Goal: Transaction & Acquisition: Purchase product/service

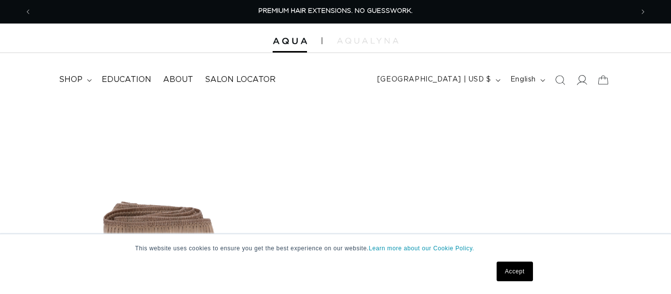
click at [581, 80] on icon at bounding box center [582, 80] width 10 height 10
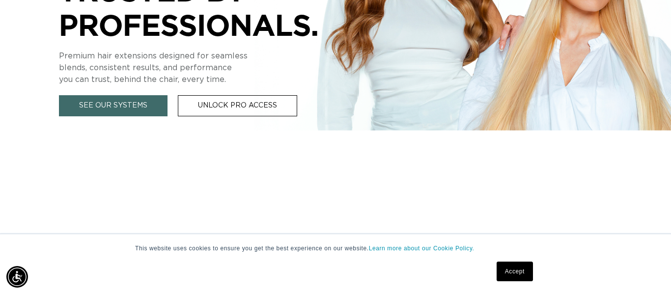
scroll to position [659, 0]
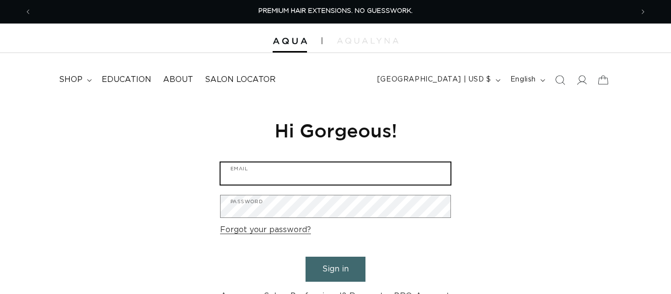
click at [334, 183] on input "Email" at bounding box center [336, 174] width 230 height 22
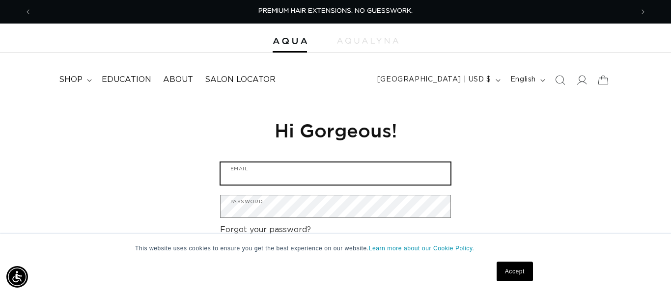
scroll to position [0, 602]
type input "a"
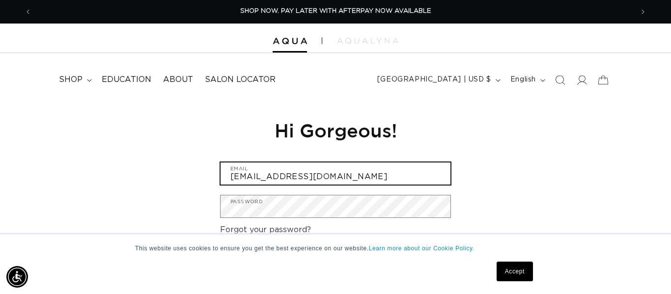
type input "strandspa2@gmail.com"
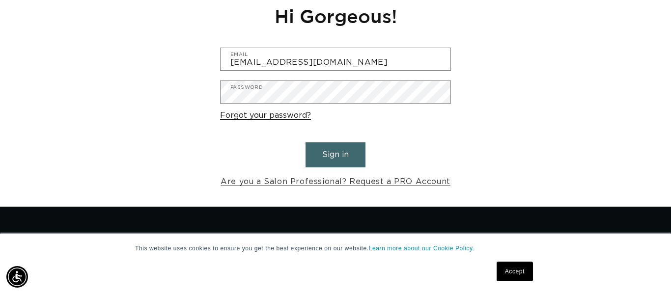
click at [279, 114] on link "Forgot your password?" at bounding box center [265, 116] width 91 height 14
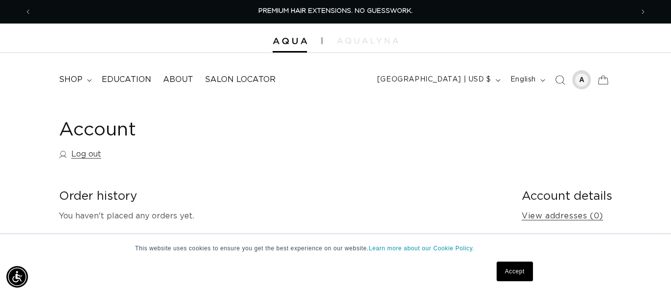
click at [579, 78] on div at bounding box center [582, 80] width 14 height 14
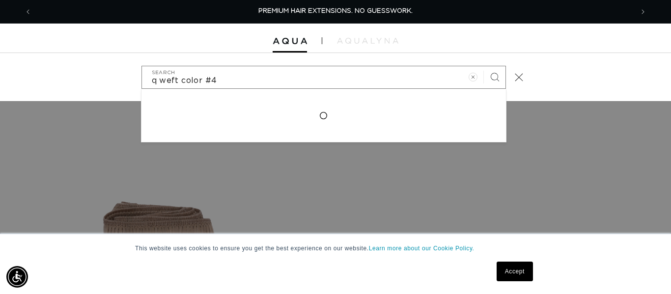
type input "q weft color #4"
click at [484, 66] on button "Search" at bounding box center [495, 77] width 22 height 22
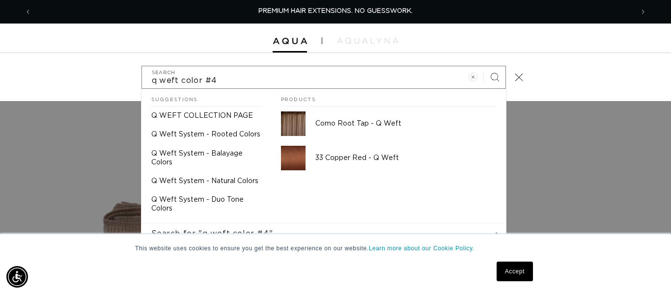
scroll to position [0, 1203]
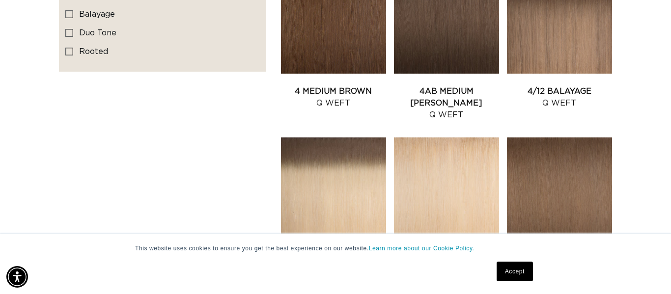
scroll to position [470, 0]
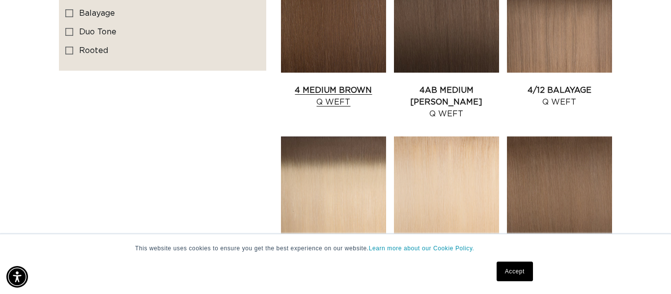
click at [343, 85] on link "4 Medium Brown Q Weft" at bounding box center [333, 97] width 105 height 24
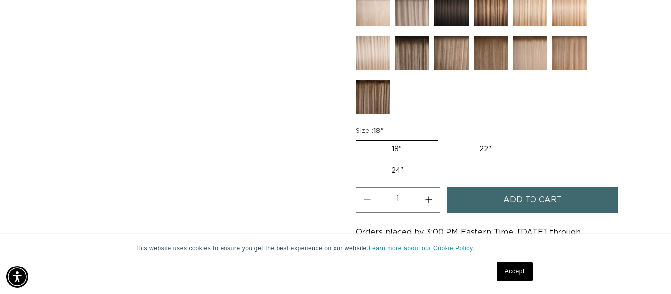
scroll to position [500, 0]
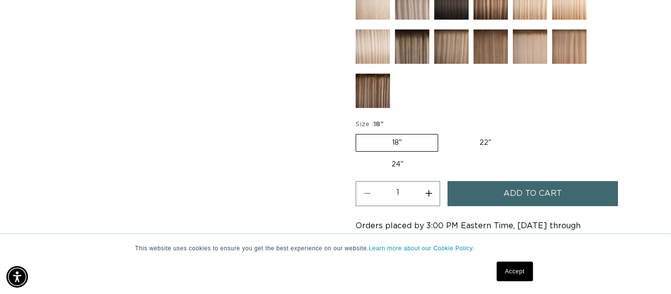
click at [479, 140] on label "22" Variant sold out or unavailable" at bounding box center [486, 143] width 84 height 17
click at [444, 133] on input "22" Variant sold out or unavailable" at bounding box center [443, 132] width 0 height 0
radio input "true"
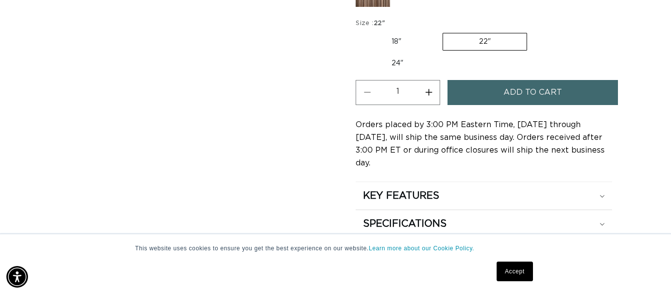
click at [402, 61] on label "24" Variant sold out or unavailable" at bounding box center [398, 63] width 84 height 17
click at [532, 31] on input "24" Variant sold out or unavailable" at bounding box center [532, 31] width 0 height 0
radio input "true"
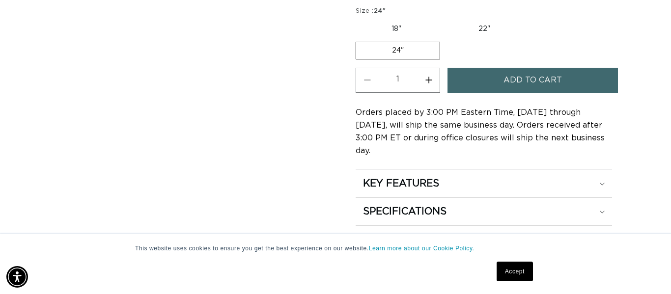
scroll to position [611, 0]
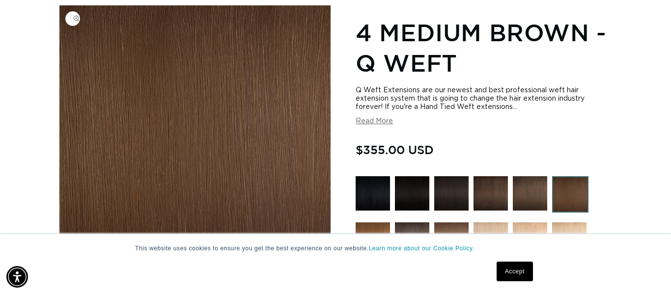
scroll to position [0, 0]
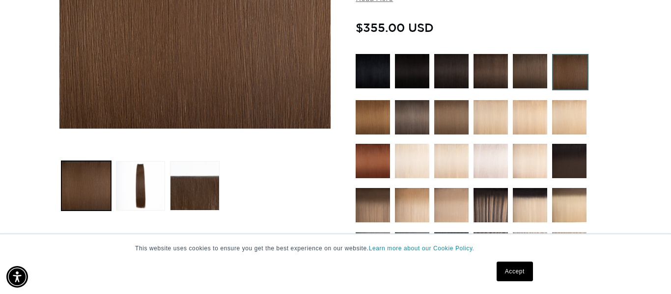
click at [377, 164] on img at bounding box center [373, 161] width 34 height 34
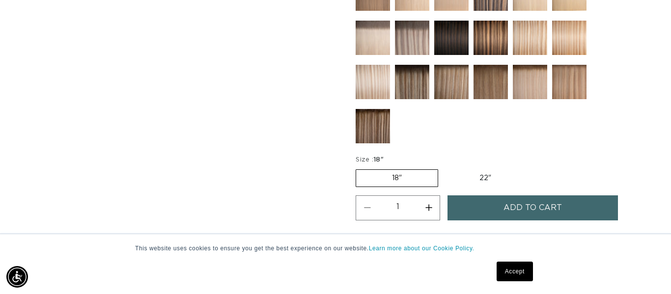
scroll to position [473, 0]
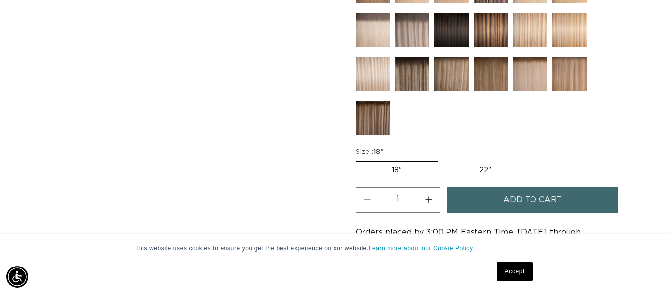
click at [484, 164] on label "22" Variant sold out or unavailable" at bounding box center [486, 170] width 84 height 17
click at [444, 160] on input "22" Variant sold out or unavailable" at bounding box center [443, 160] width 0 height 0
radio input "true"
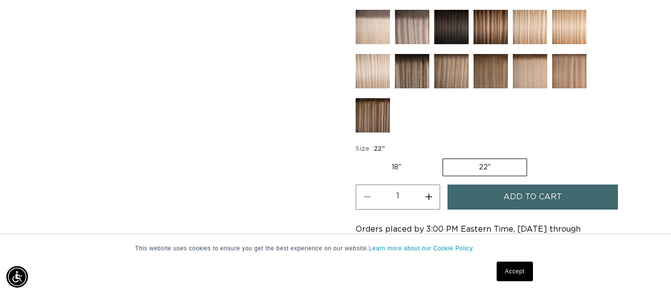
scroll to position [0, 1203]
